Goal: Find specific page/section: Find specific page/section

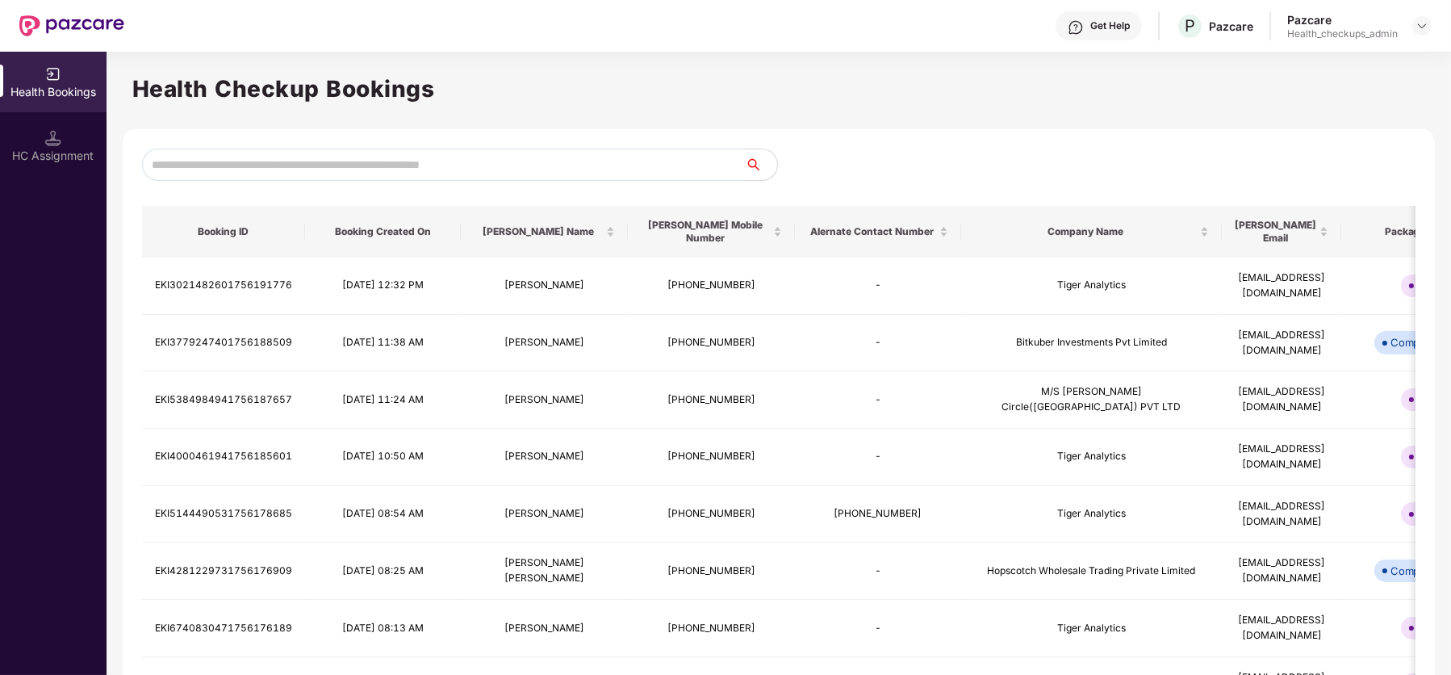
click at [1373, 27] on div "Health_checkups_admin" at bounding box center [1342, 33] width 111 height 13
click at [1420, 28] on img at bounding box center [1421, 25] width 13 height 13
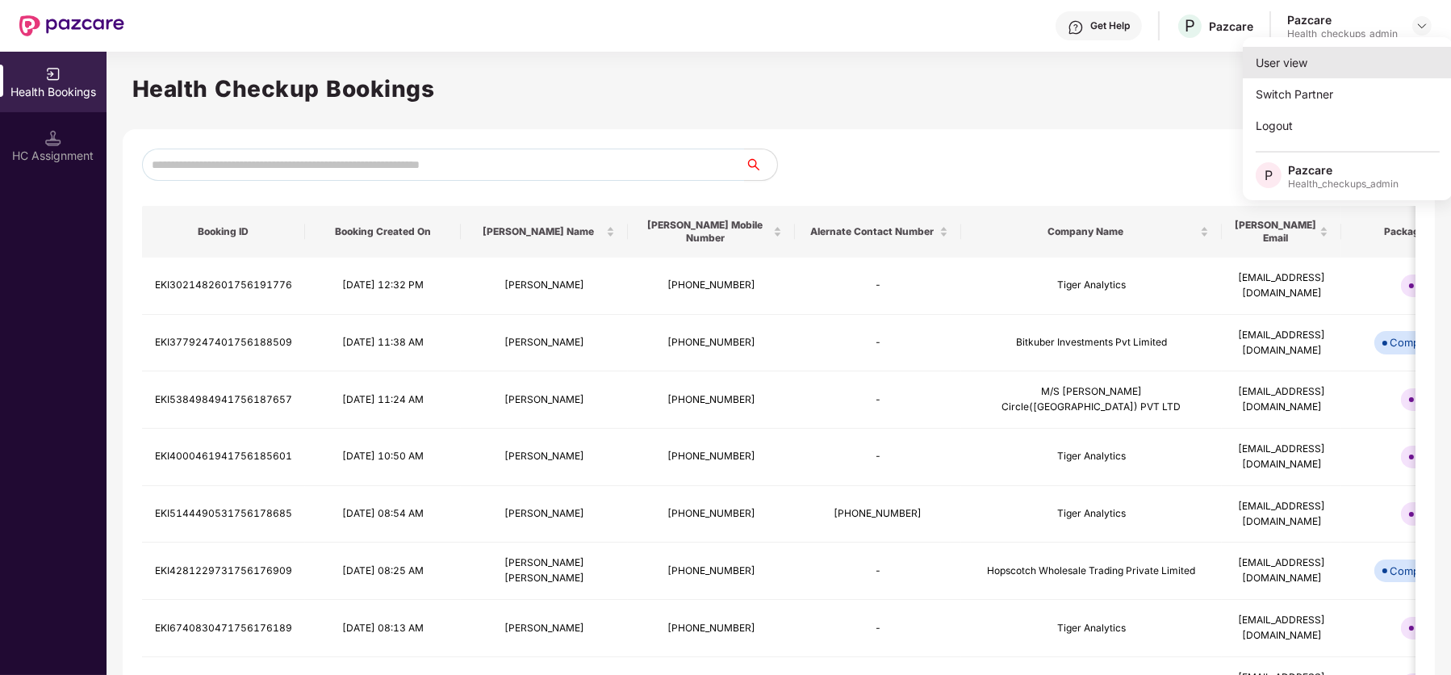
click at [1310, 63] on div "User view" at bounding box center [1348, 62] width 210 height 31
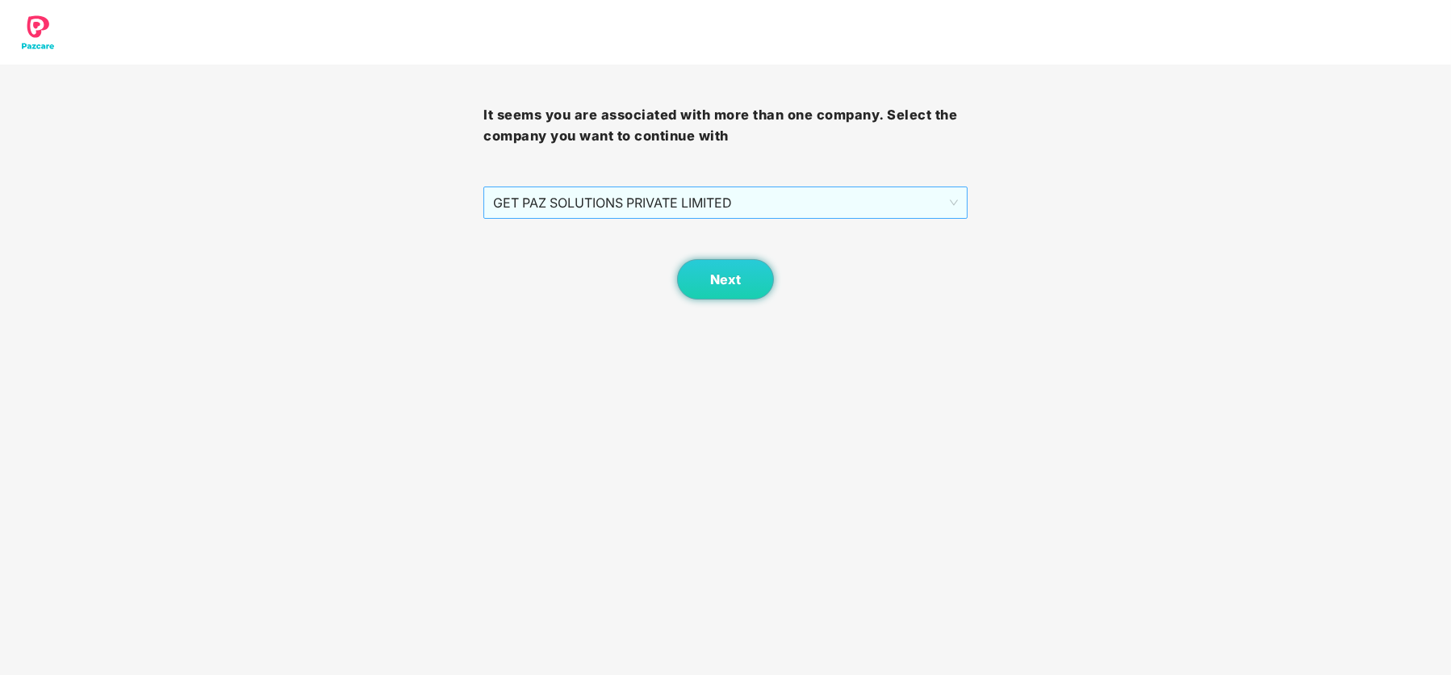
click at [688, 199] on span "GET PAZ SOLUTIONS PRIVATE LIMITED" at bounding box center [725, 202] width 464 height 31
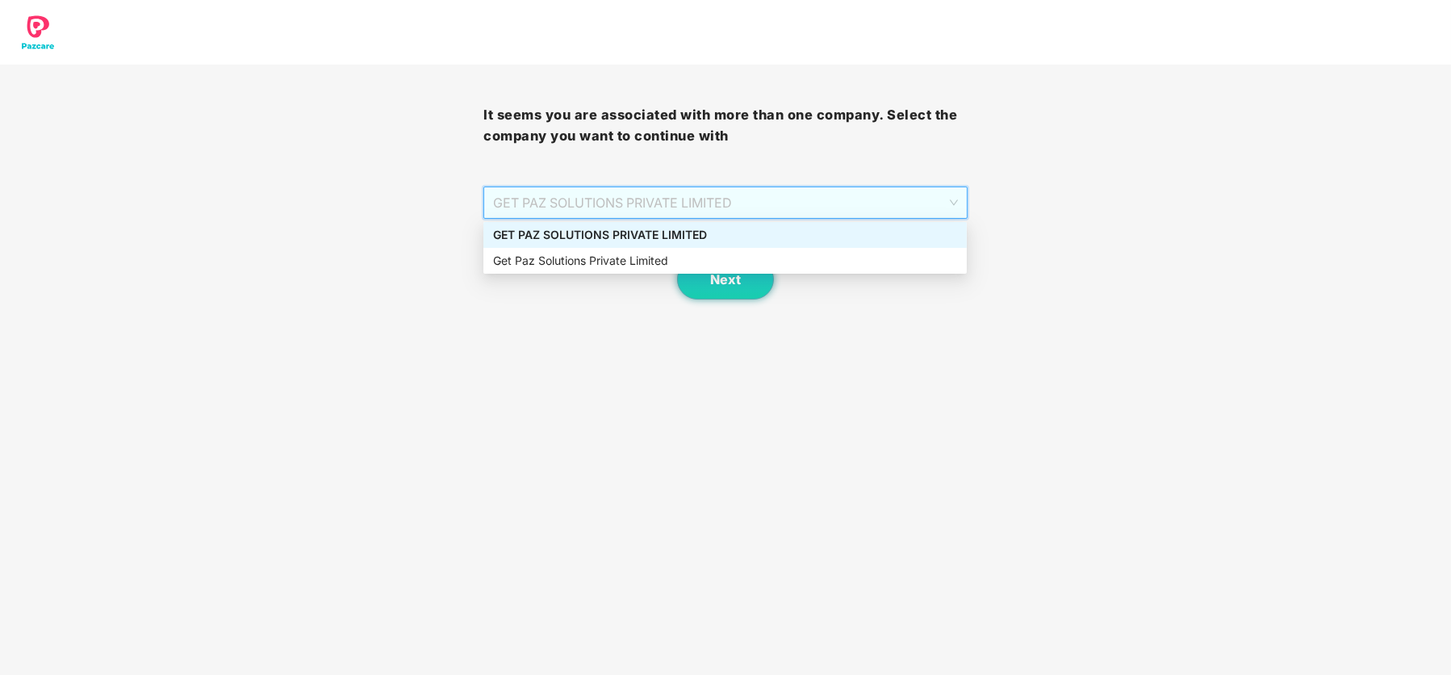
click at [659, 236] on div "GET PAZ SOLUTIONS PRIVATE LIMITED" at bounding box center [725, 235] width 464 height 18
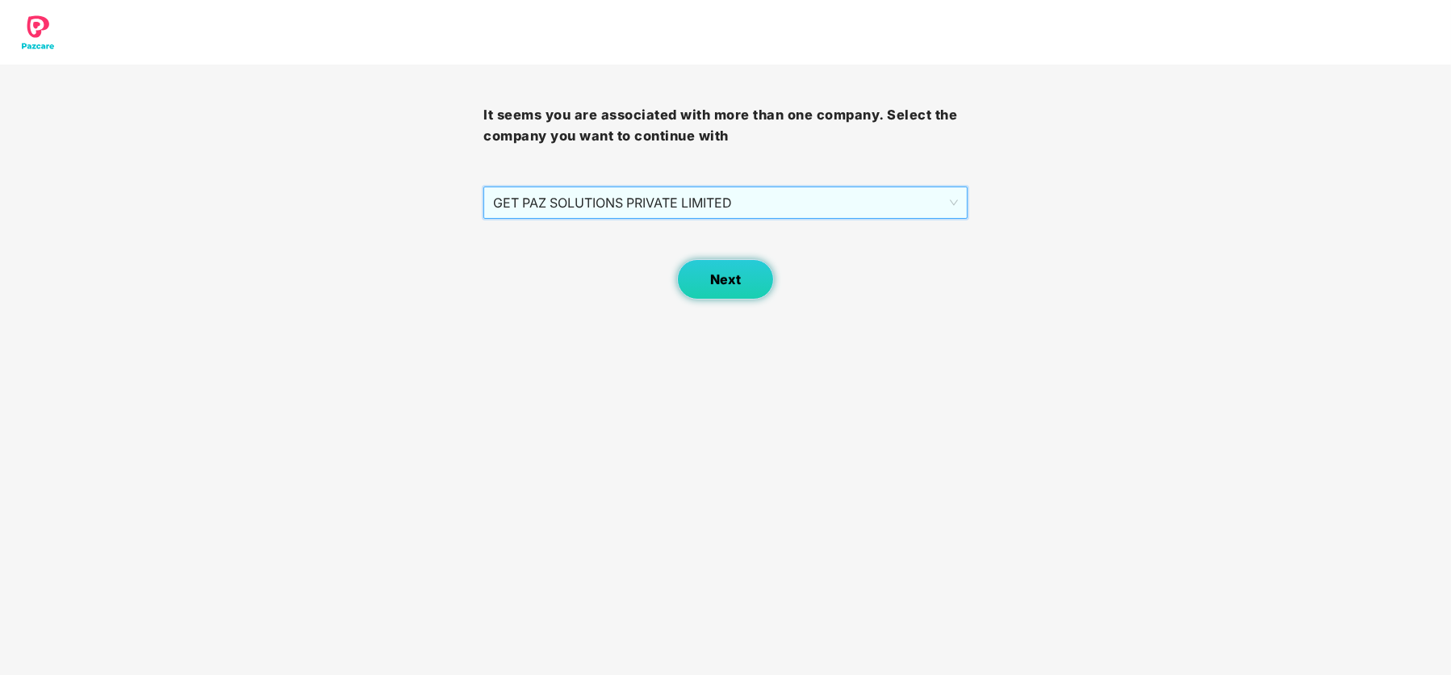
click at [721, 281] on span "Next" at bounding box center [725, 279] width 31 height 15
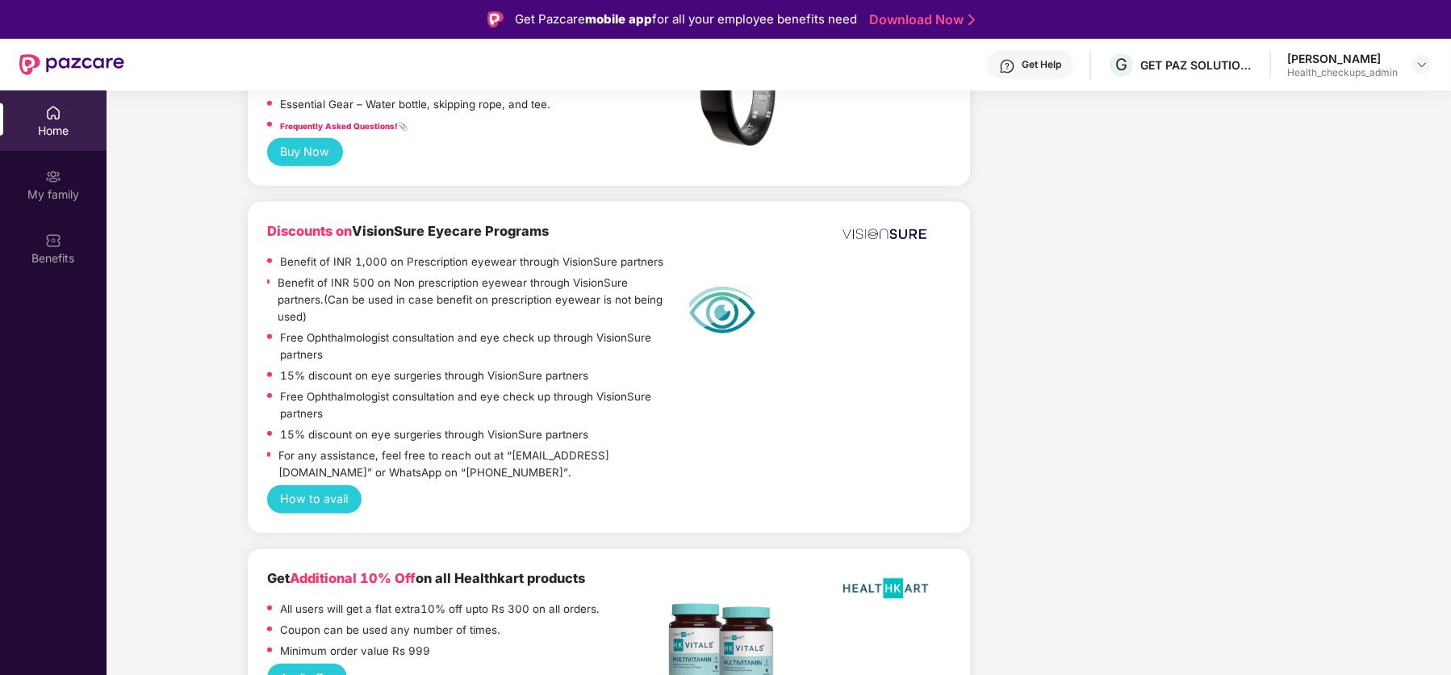
scroll to position [3366, 0]
